Goal: Navigation & Orientation: Find specific page/section

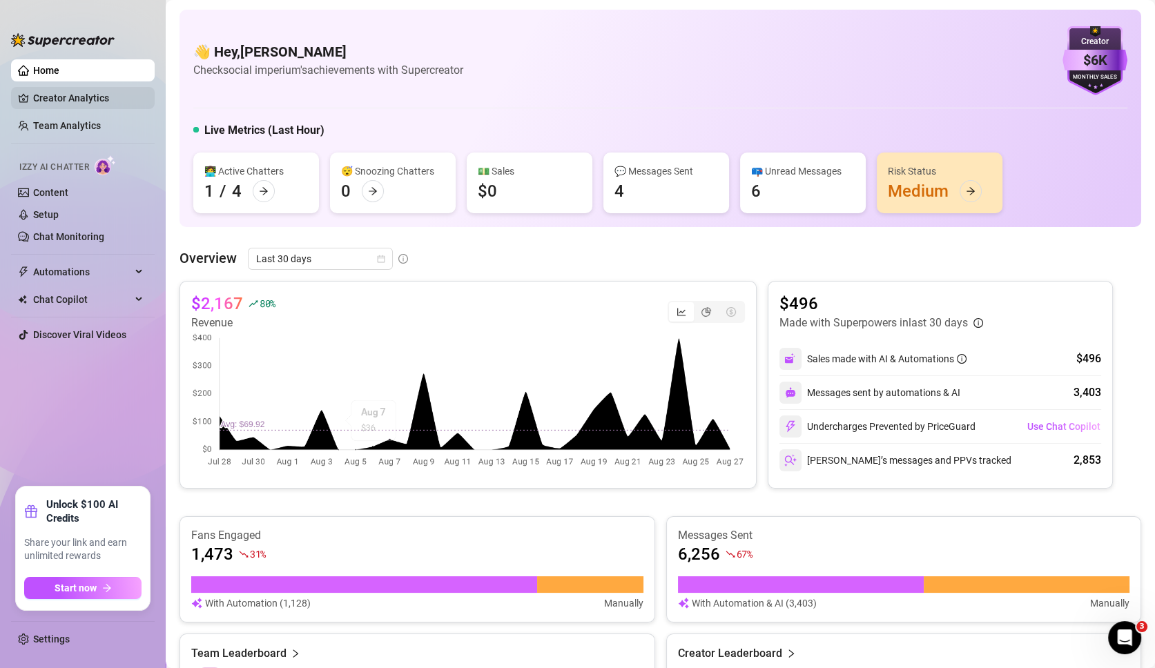
click at [98, 99] on link "Creator Analytics" at bounding box center [88, 98] width 110 height 22
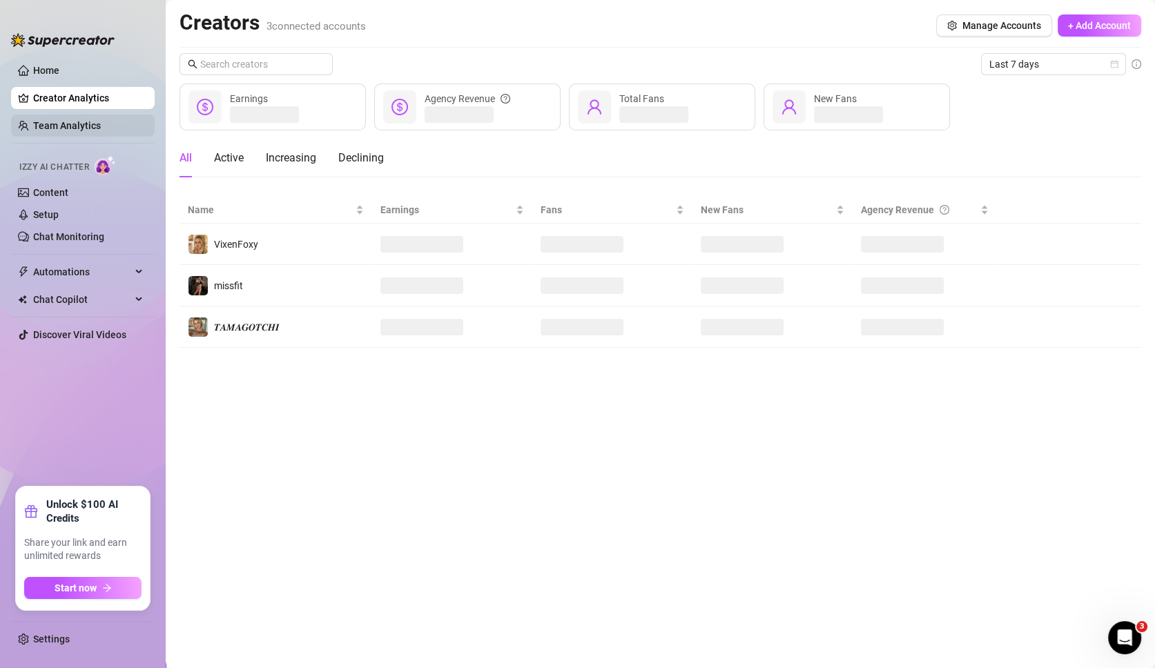
click at [95, 120] on link "Team Analytics" at bounding box center [67, 125] width 68 height 11
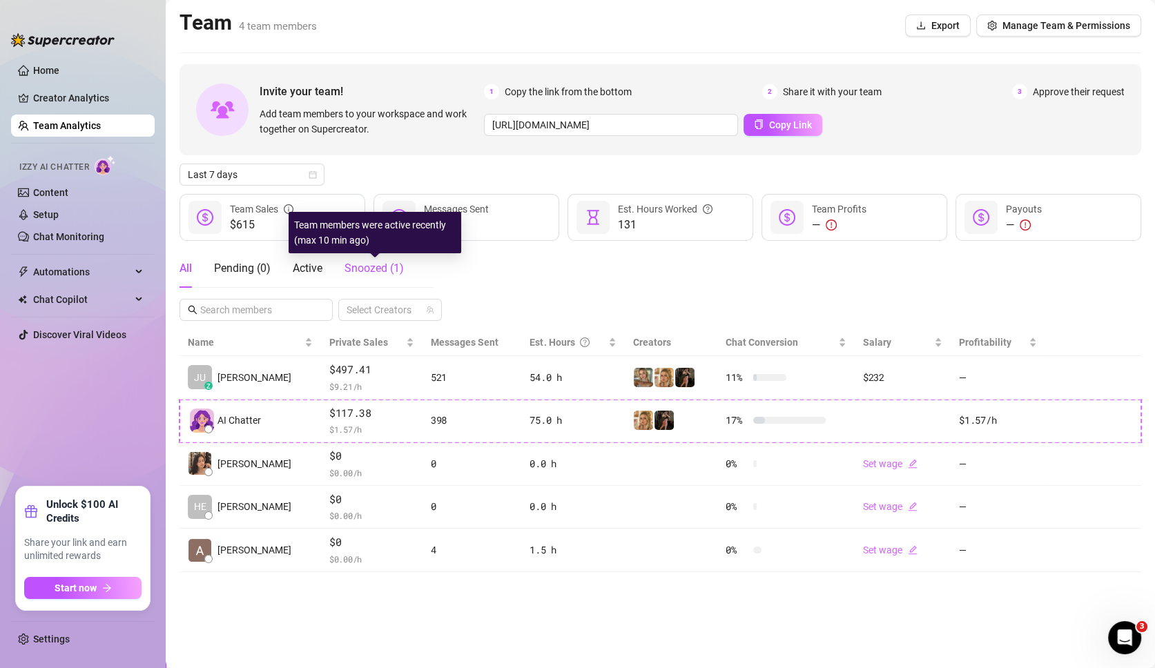
click at [386, 271] on span "Snoozed ( 1 )" at bounding box center [373, 268] width 59 height 13
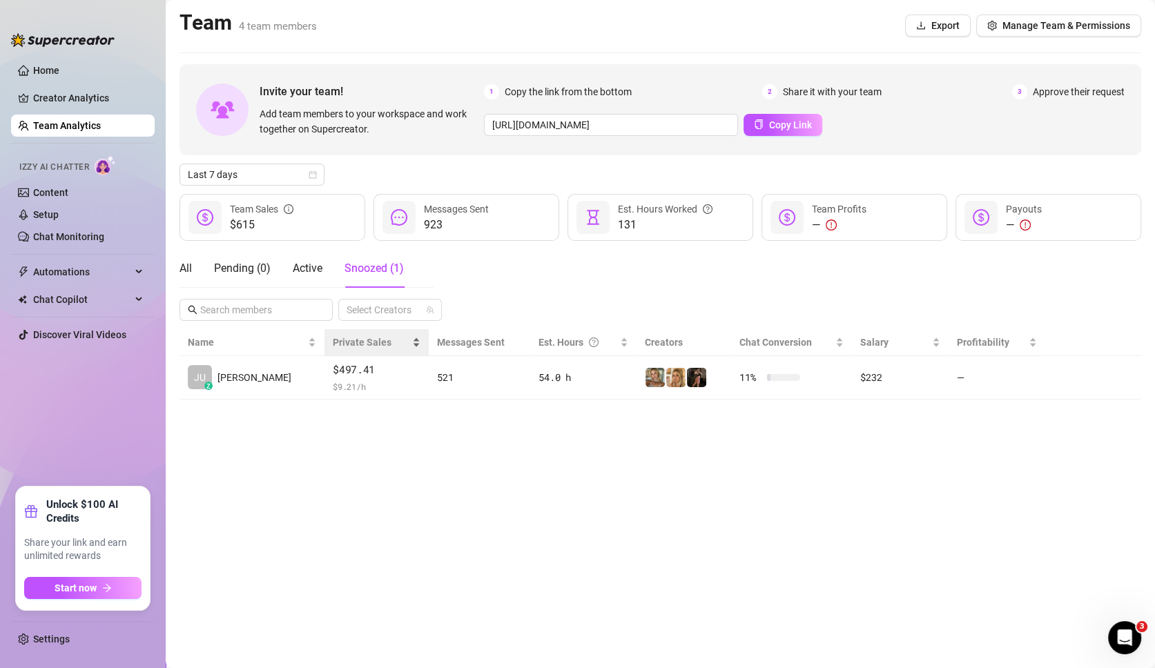
click at [333, 350] on div "Private Sales" at bounding box center [377, 342] width 88 height 15
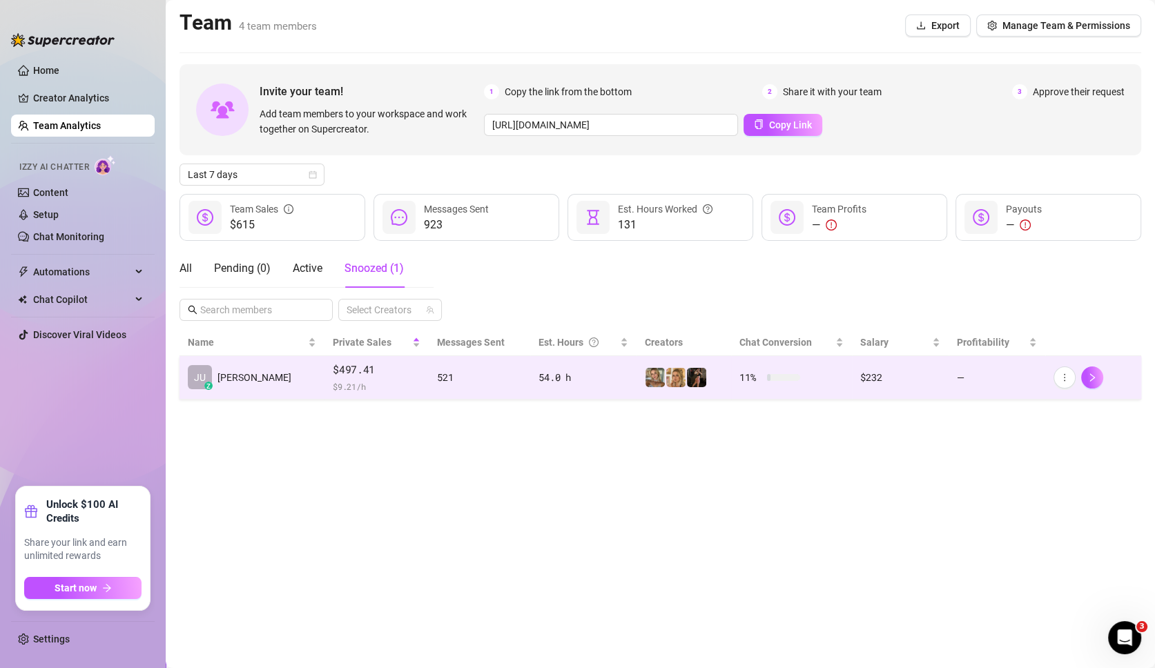
click at [333, 384] on span "$ 9.21 /h" at bounding box center [377, 387] width 88 height 14
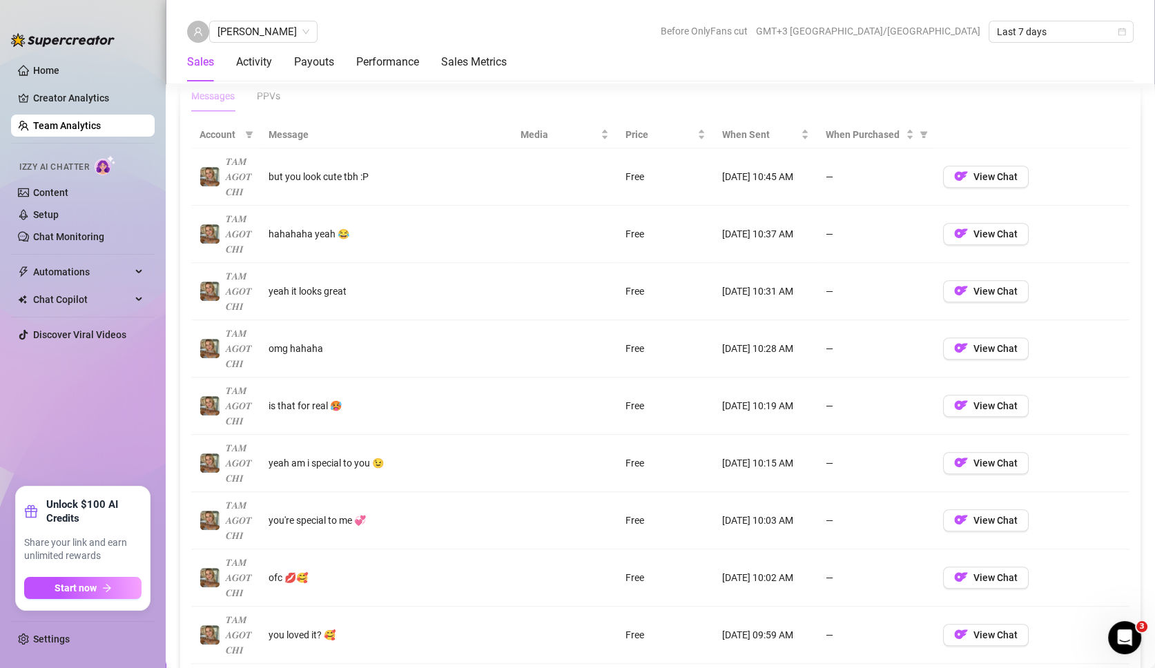
scroll to position [900, 0]
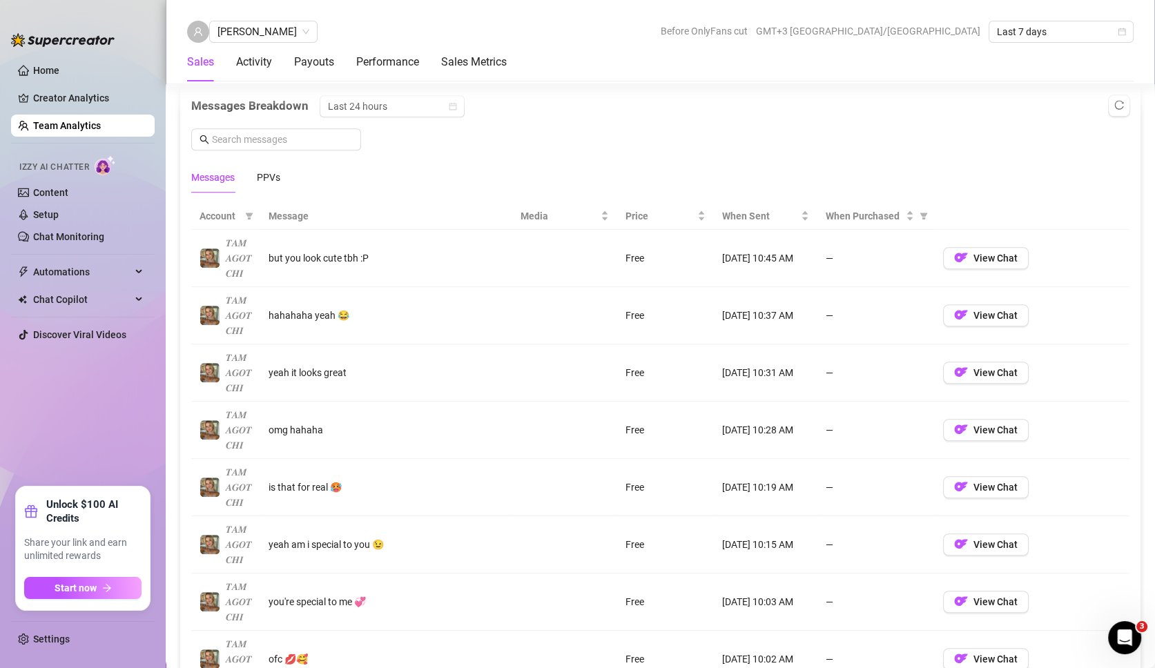
click at [295, 218] on th "Message" at bounding box center [386, 216] width 252 height 27
click at [291, 205] on th "Message" at bounding box center [386, 216] width 252 height 27
click at [280, 213] on th "Message" at bounding box center [386, 216] width 252 height 27
click at [275, 176] on div "PPVs" at bounding box center [268, 177] width 23 height 15
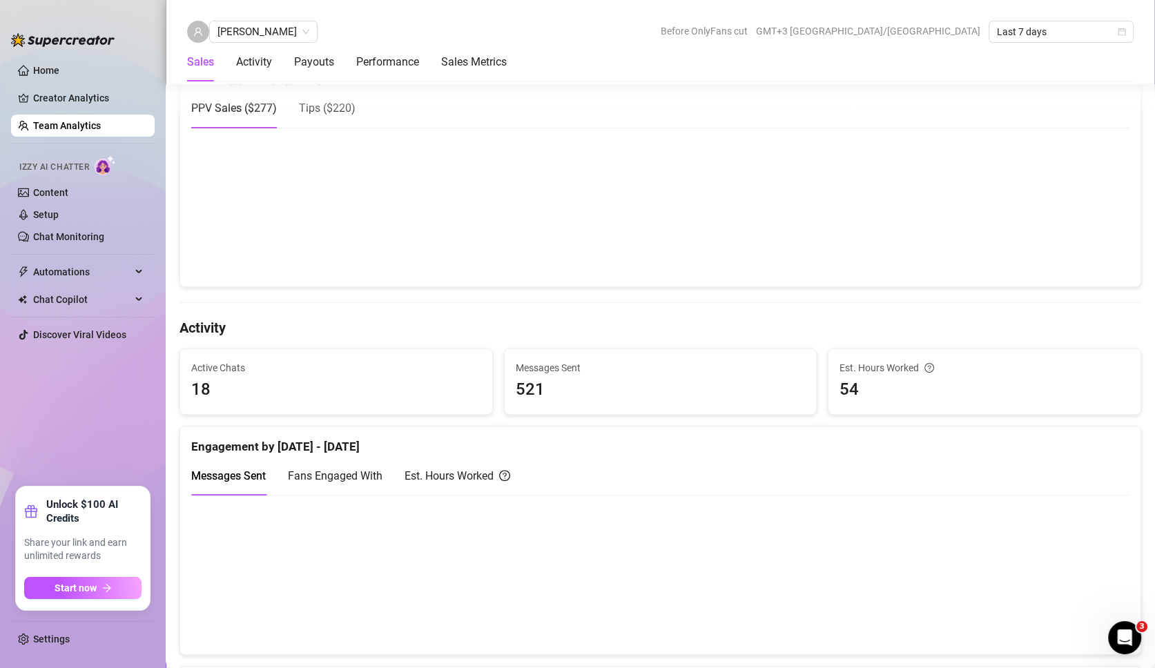
scroll to position [0, 0]
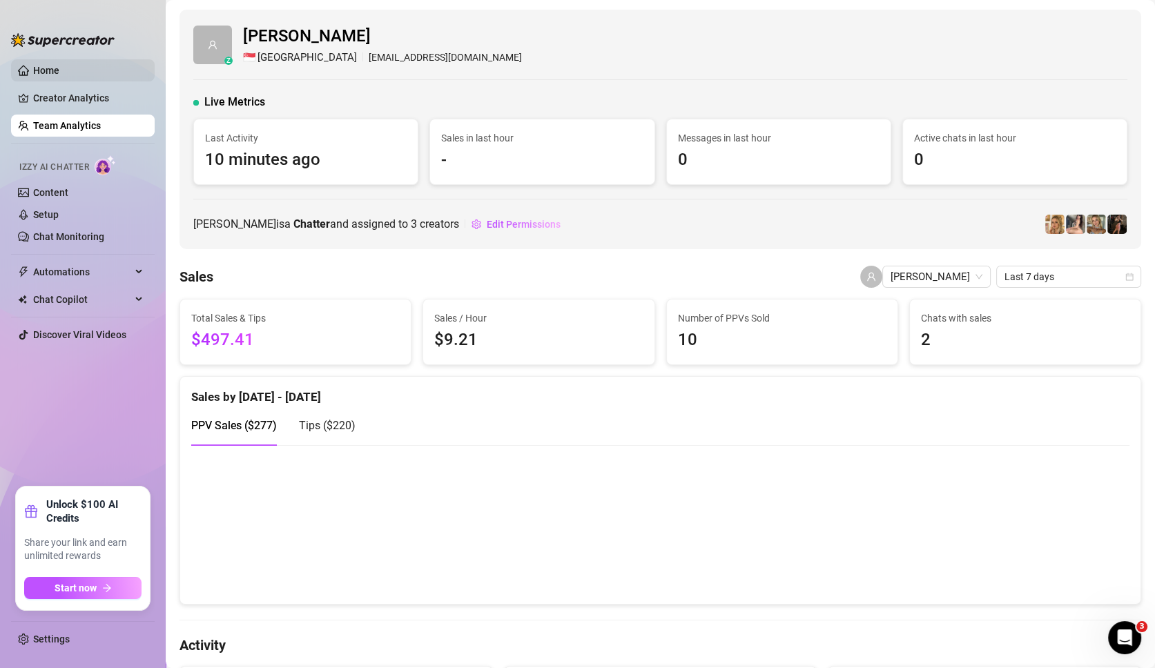
click at [59, 66] on link "Home" at bounding box center [46, 70] width 26 height 11
